Goal: Information Seeking & Learning: Learn about a topic

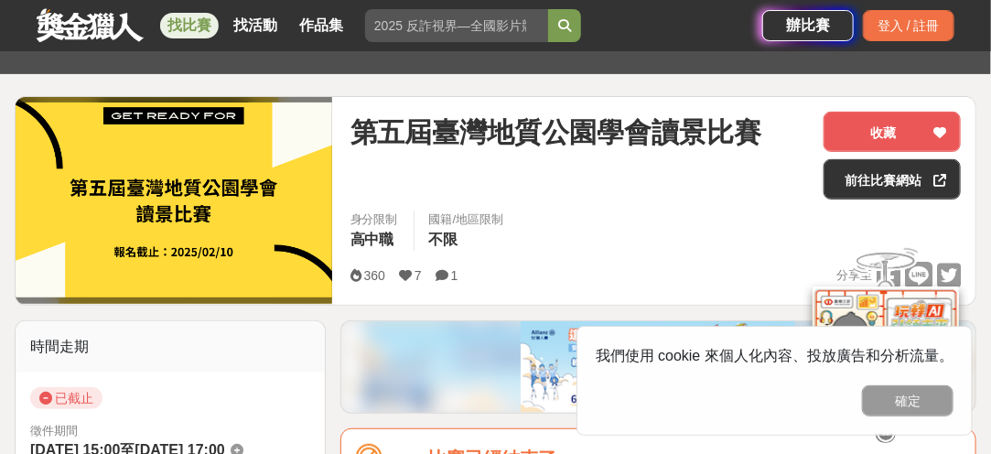
scroll to position [366, 0]
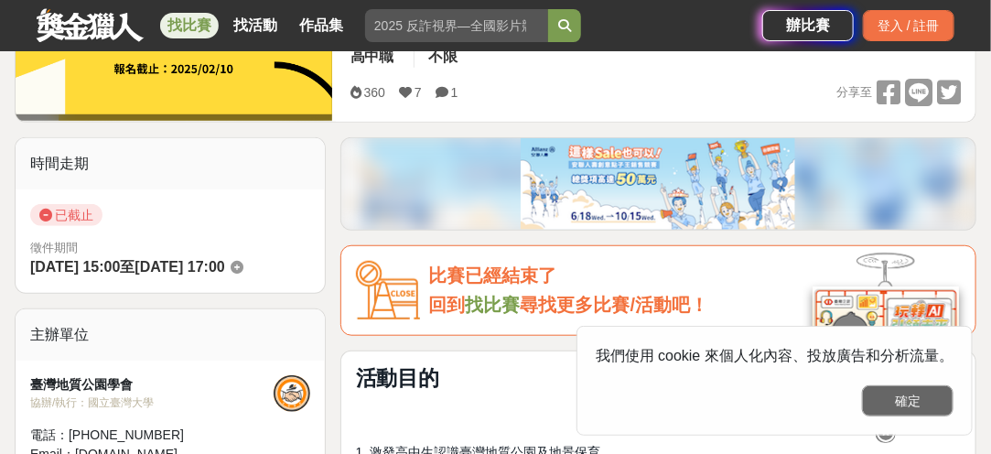
click at [928, 401] on button "確定" at bounding box center [908, 400] width 92 height 31
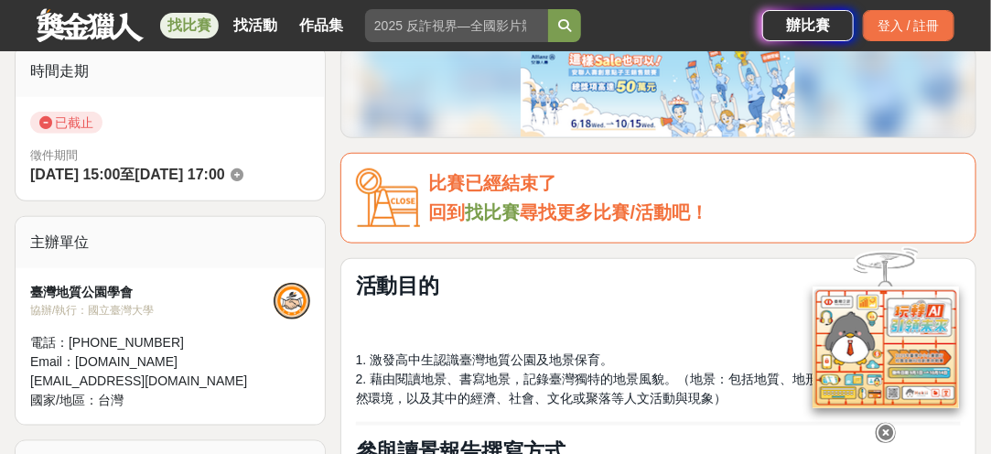
scroll to position [458, 0]
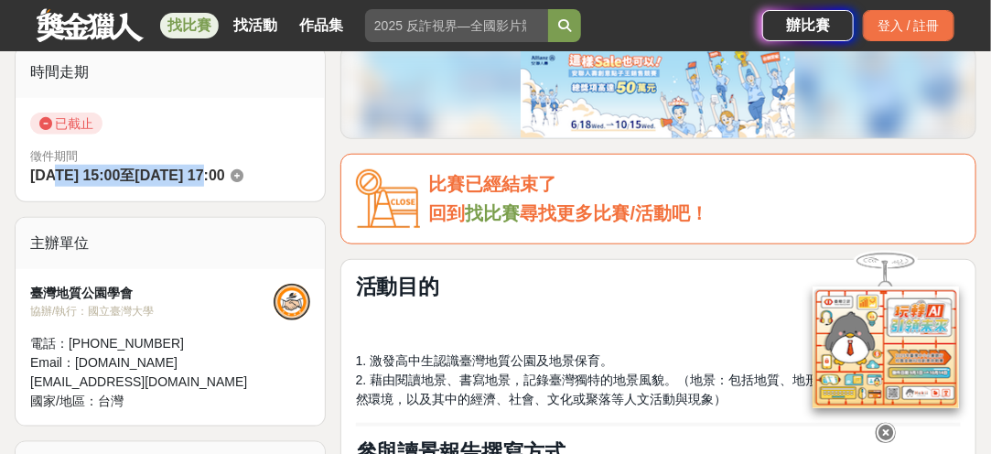
drag, startPoint x: 57, startPoint y: 182, endPoint x: 247, endPoint y: 178, distance: 190.4
click at [247, 178] on div "徵件期間 [DATE] 15:00 至 [DATE] 17:00" at bounding box center [170, 167] width 280 height 40
click at [224, 178] on span "[DATE] 17:00" at bounding box center [180, 175] width 90 height 16
drag, startPoint x: 276, startPoint y: 180, endPoint x: 81, endPoint y: 182, distance: 195.8
click at [81, 182] on div "徵件期間 [DATE] 15:00 至 [DATE] 17:00" at bounding box center [170, 167] width 280 height 40
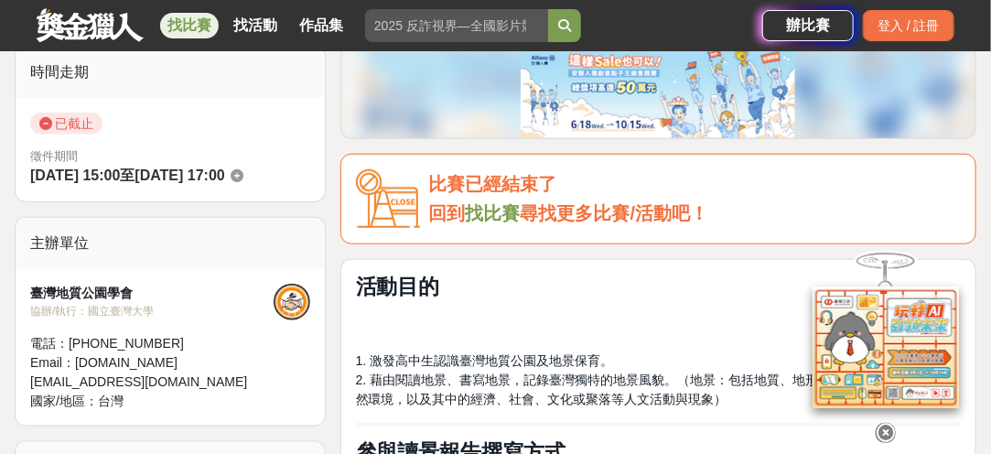
click at [103, 188] on div "徵件期間 [DATE] 15:00 至 [DATE] 17:00" at bounding box center [170, 167] width 280 height 40
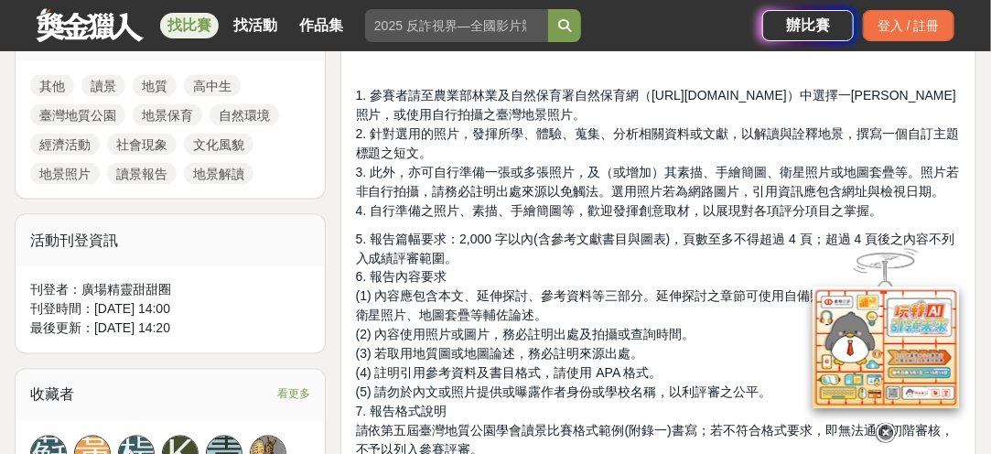
scroll to position [915, 0]
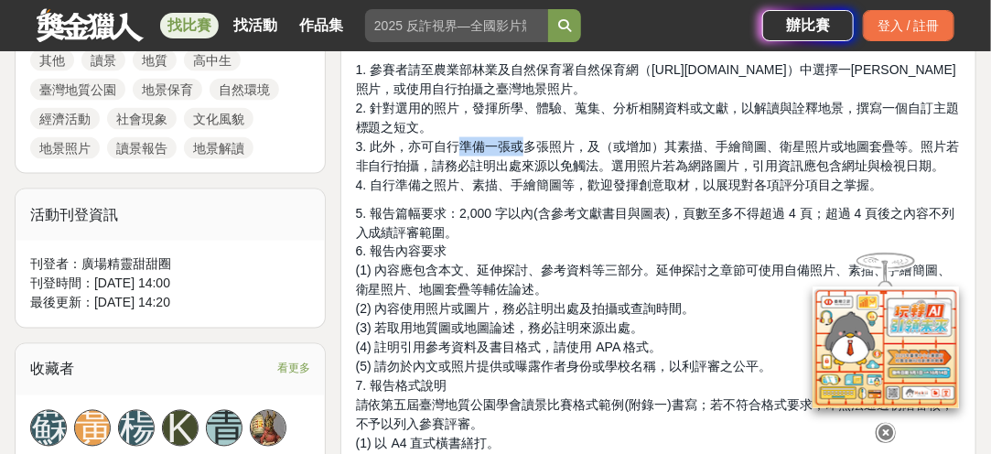
drag, startPoint x: 461, startPoint y: 147, endPoint x: 523, endPoint y: 148, distance: 62.2
click at [523, 148] on span "3. 此外，亦可自行準備一張或多張照片，及（或增加）其素描、手繪簡圖、衛星照片或地圖套疊等。照片若非自行拍攝，請務必註明出處來源以免觸法。選用照片若為網路圖片…" at bounding box center [658, 156] width 604 height 34
click at [534, 144] on span "3. 此外，亦可自行準備一張或多張照片，及（或增加）其素描、手繪簡圖、衛星照片或地圖套疊等。照片若非自行拍攝，請務必註明出處來源以免觸法。選用照片若為網路圖片…" at bounding box center [658, 156] width 604 height 34
drag, startPoint x: 481, startPoint y: 82, endPoint x: 536, endPoint y: 103, distance: 58.8
click at [535, 103] on p "1. 參賽者請至農業部林業及自然保育署自然保育網（[URL][DOMAIN_NAME]）中選擇一[PERSON_NAME]照片，或使用自行拍攝之臺灣地景照片。…" at bounding box center [658, 127] width 605 height 135
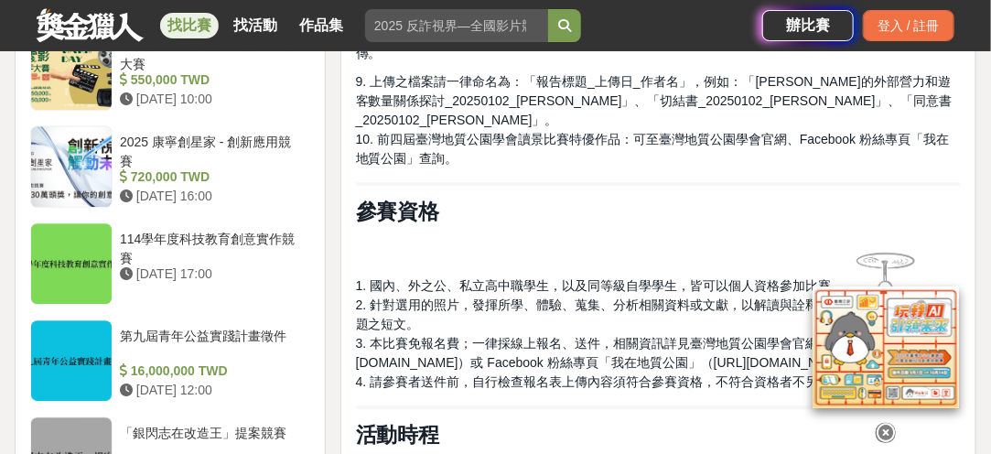
scroll to position [1647, 0]
